Goal: Find contact information: Obtain details needed to contact an individual or organization

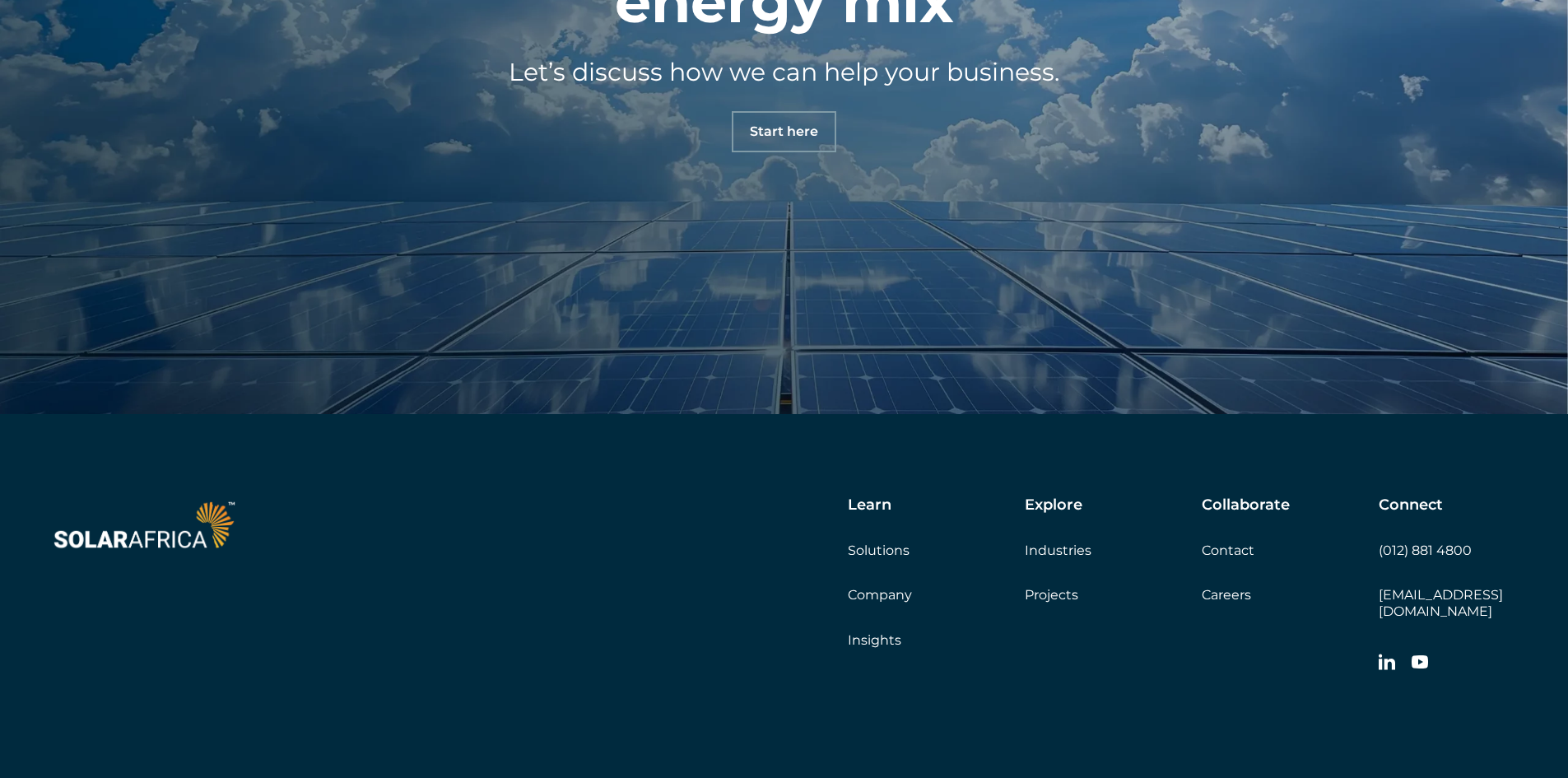
scroll to position [5811, 0]
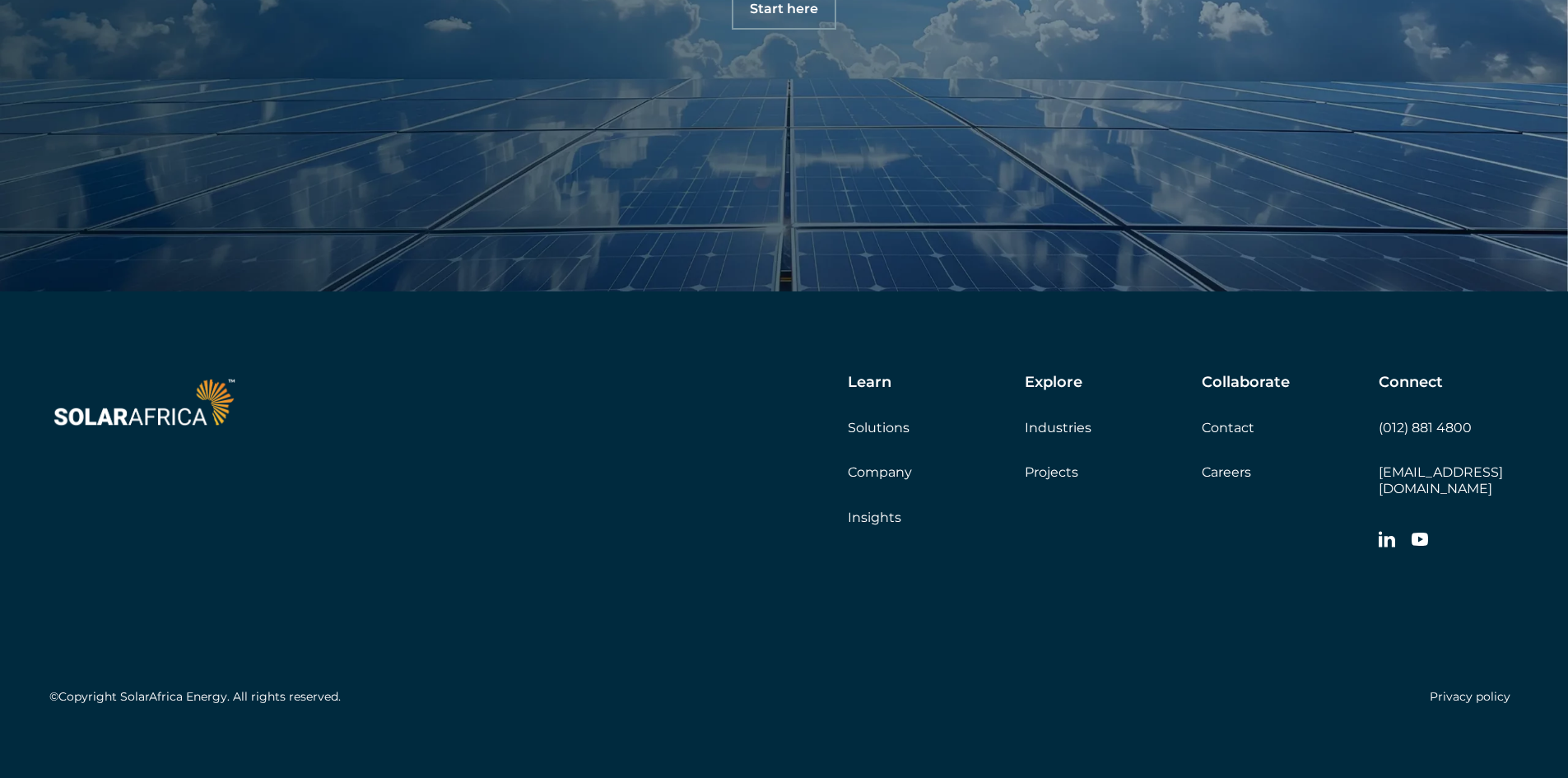
drag, startPoint x: 1526, startPoint y: 472, endPoint x: 1285, endPoint y: 333, distance: 278.2
click at [1526, 471] on div "Learn Solutions Company Insights Explore Industries Projects Collaborate Contac…" at bounding box center [784, 542] width 1568 height 503
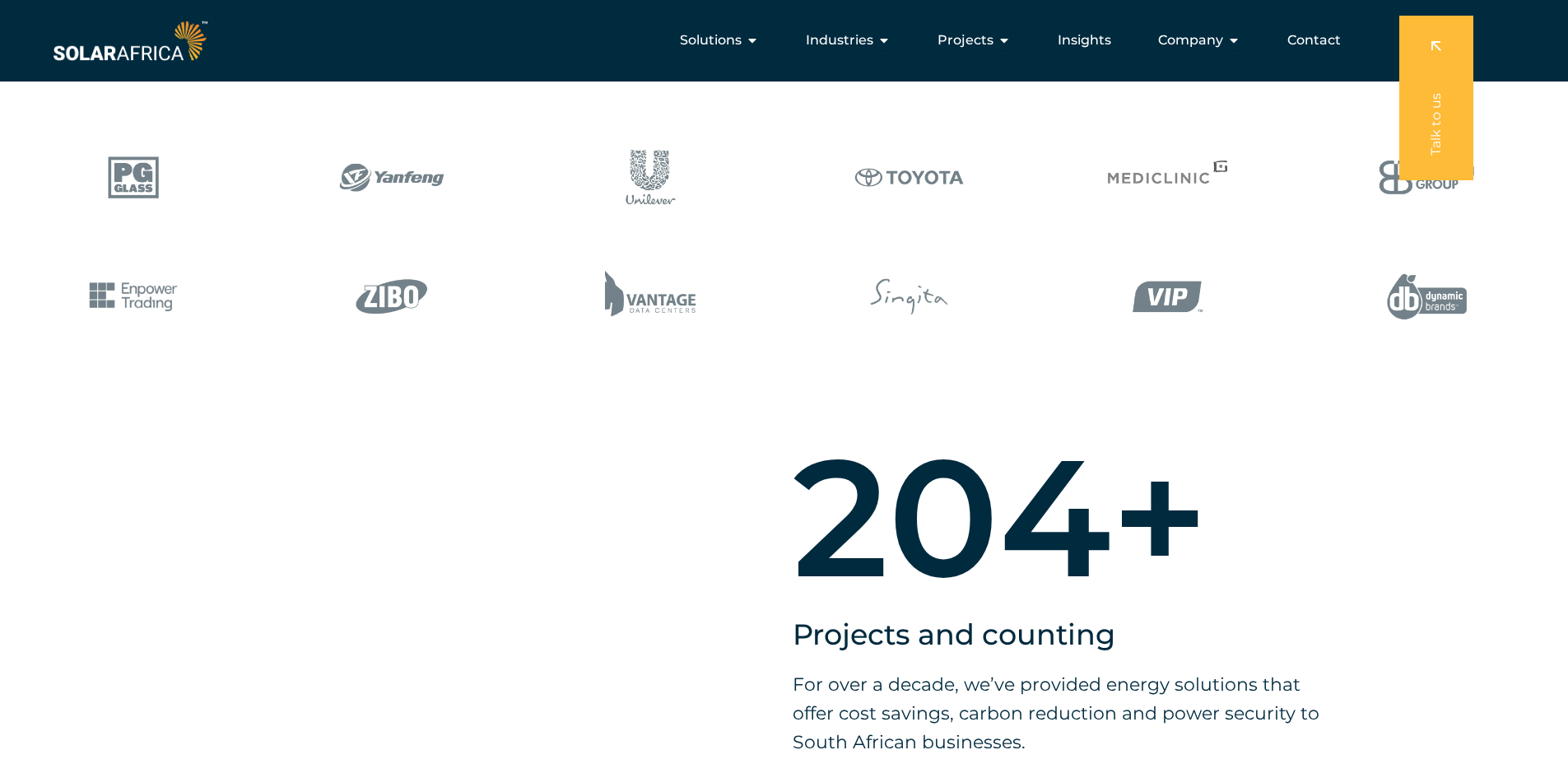
scroll to position [710, 0]
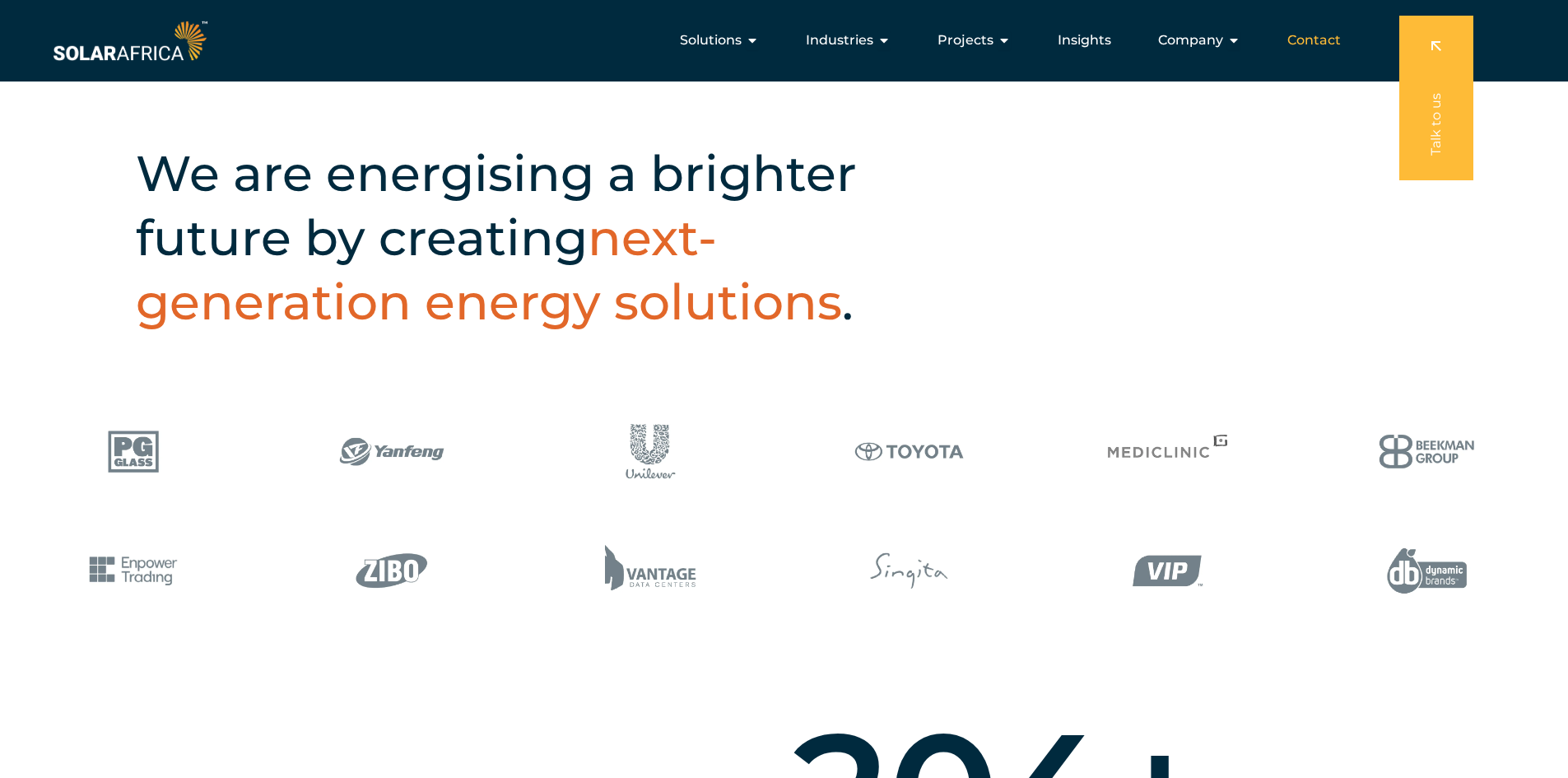
click at [1323, 38] on span "Contact" at bounding box center [1314, 40] width 54 height 19
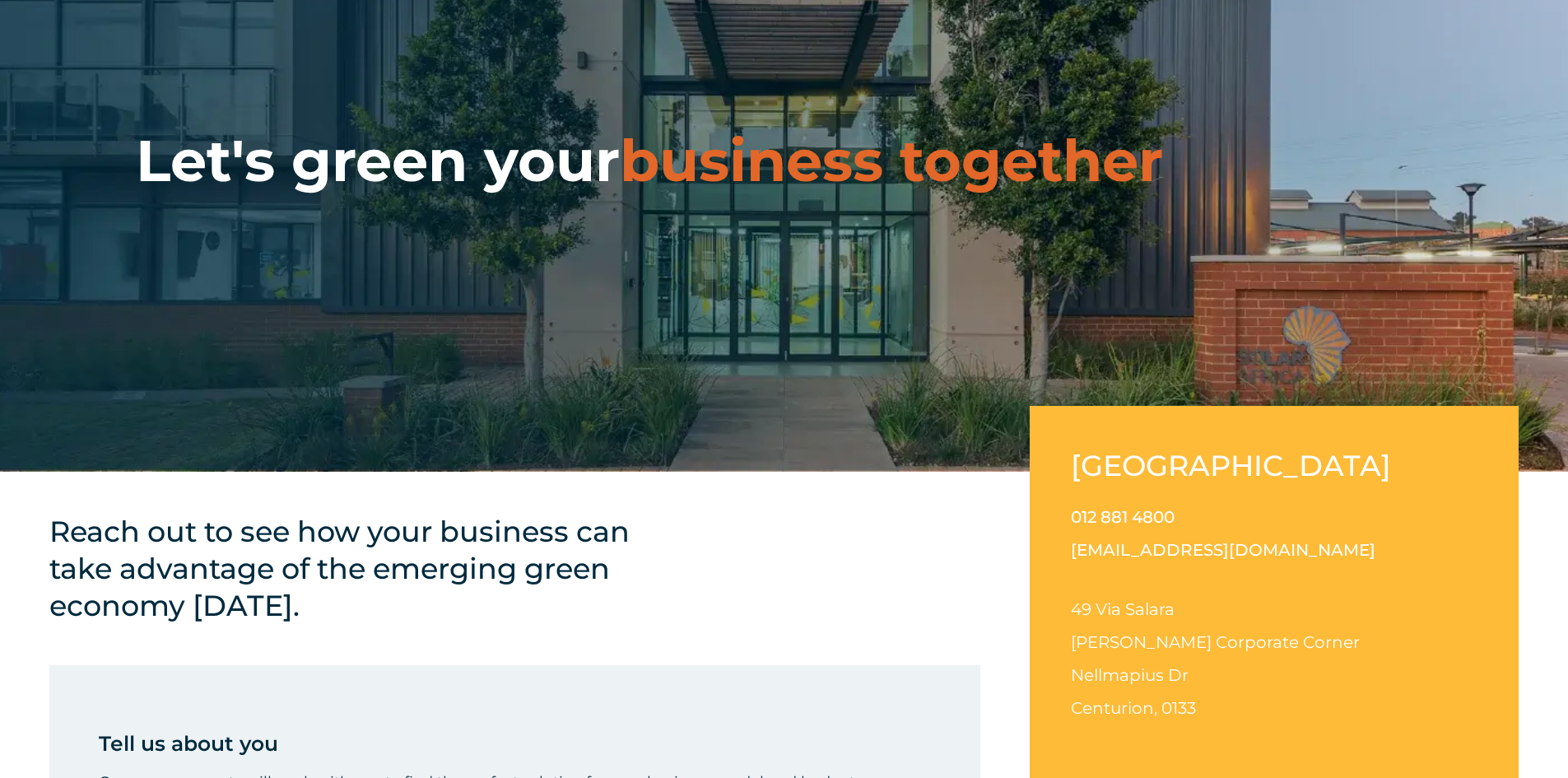
scroll to position [411, 0]
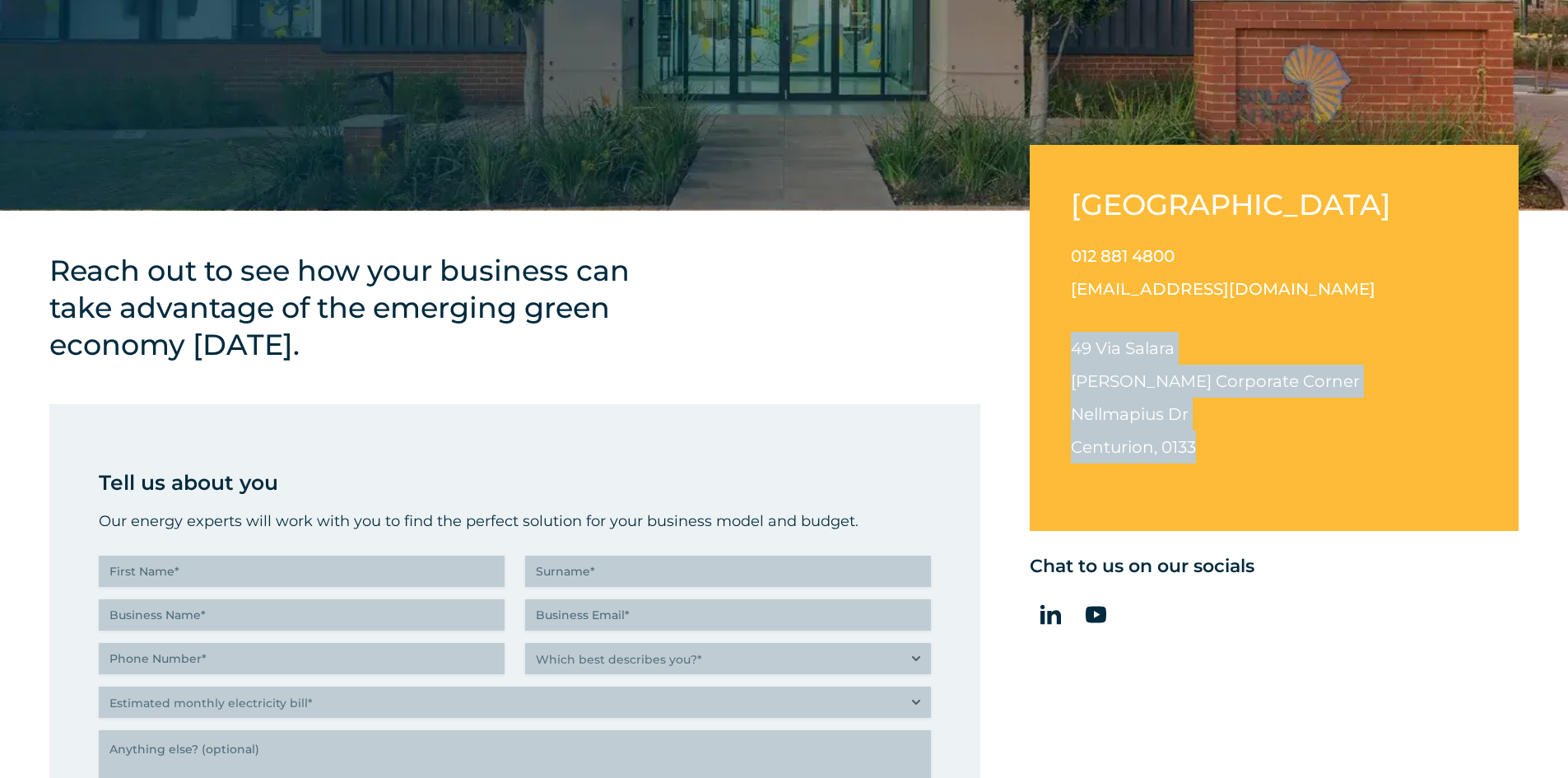
drag, startPoint x: 1075, startPoint y: 343, endPoint x: 1168, endPoint y: 408, distance: 113.5
click at [1220, 441] on p "49 Via Salara Irene Corporate Corner Nellmapius Dr Centurion, 0133" at bounding box center [1274, 397] width 407 height 132
copy p "49 Via Salara Irene Corporate Corner Nellmapius Dr Centurion, 0133"
